Goal: Transaction & Acquisition: Subscribe to service/newsletter

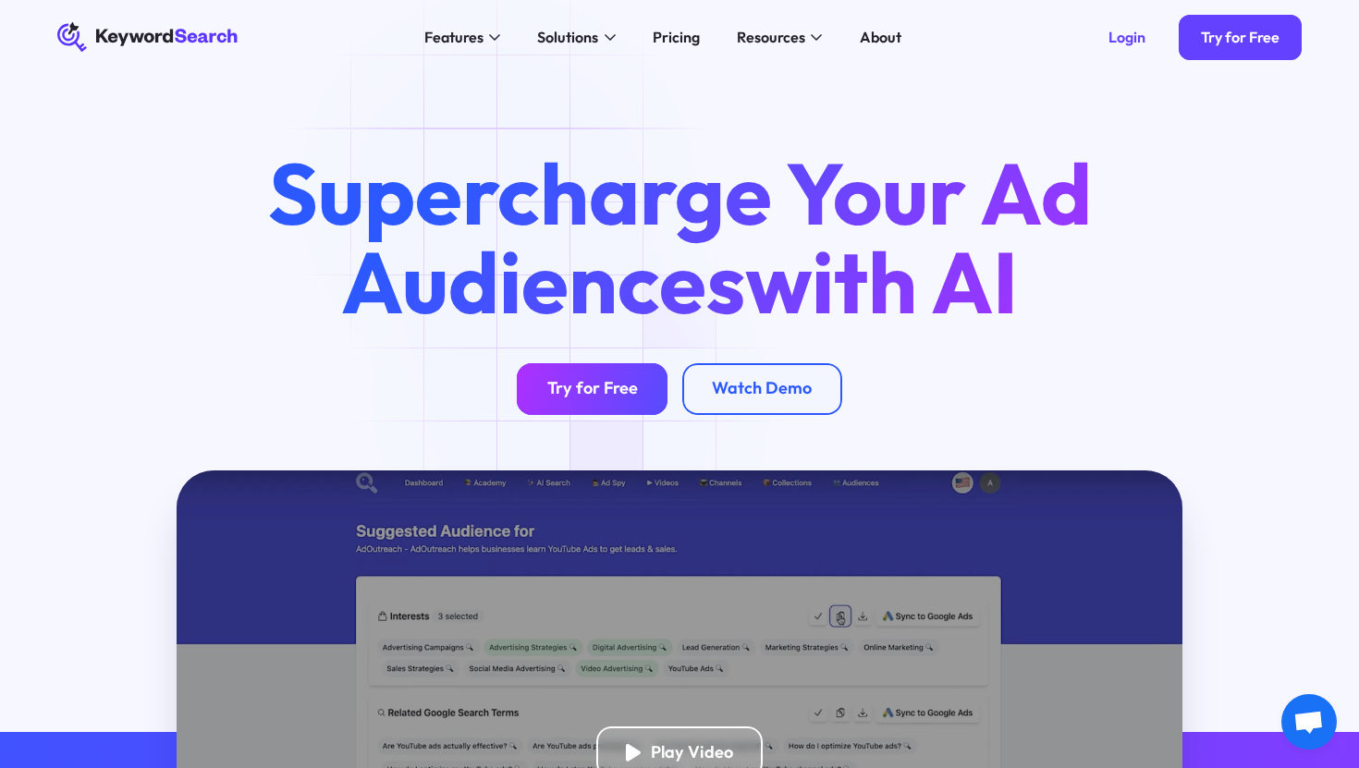
click at [571, 406] on link "Try for Free" at bounding box center [592, 389] width 151 height 52
